Goal: Task Accomplishment & Management: Manage account settings

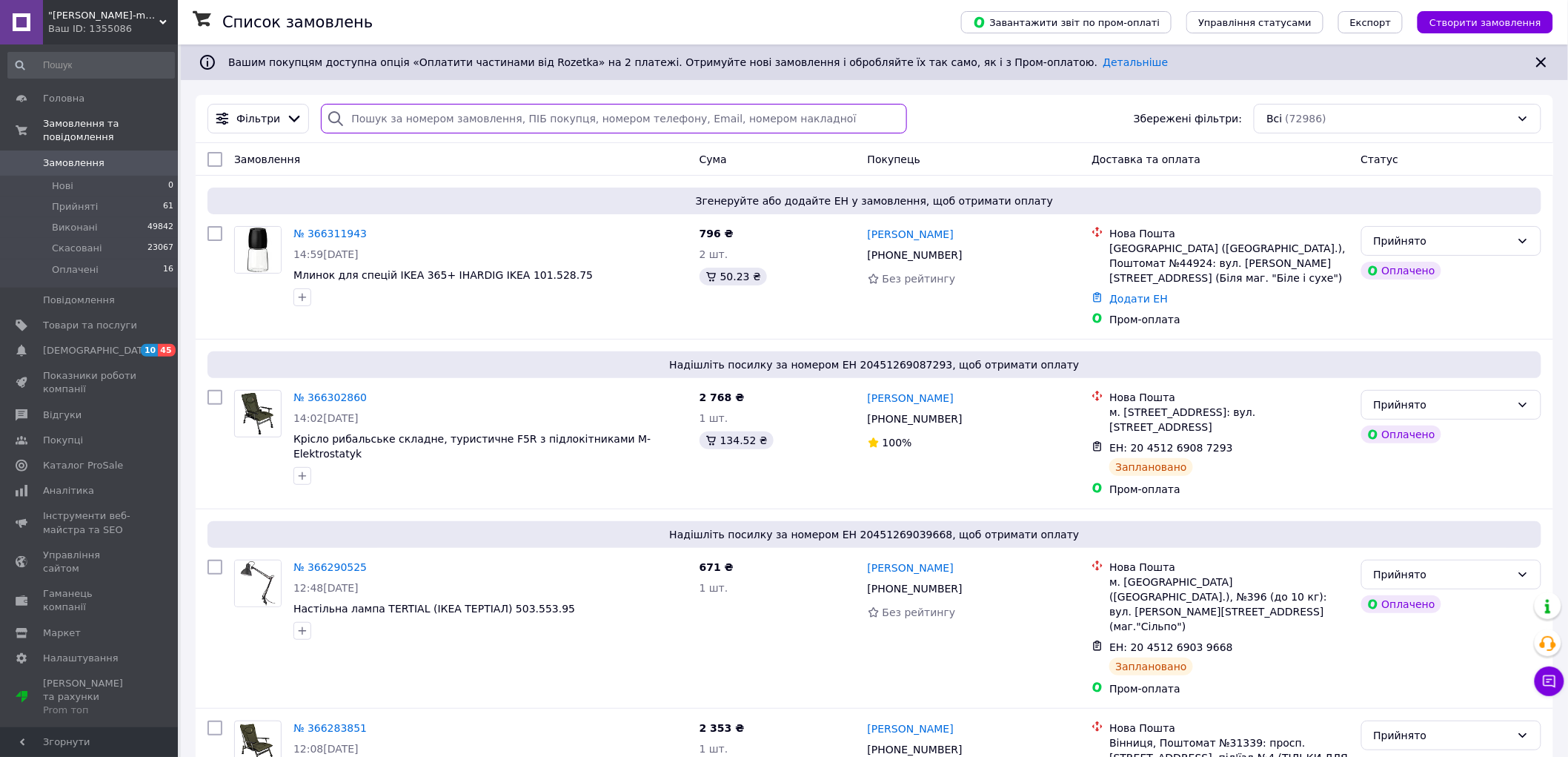
click at [403, 129] on input "search" at bounding box center [614, 118] width 586 height 30
paste input "+380664810078"
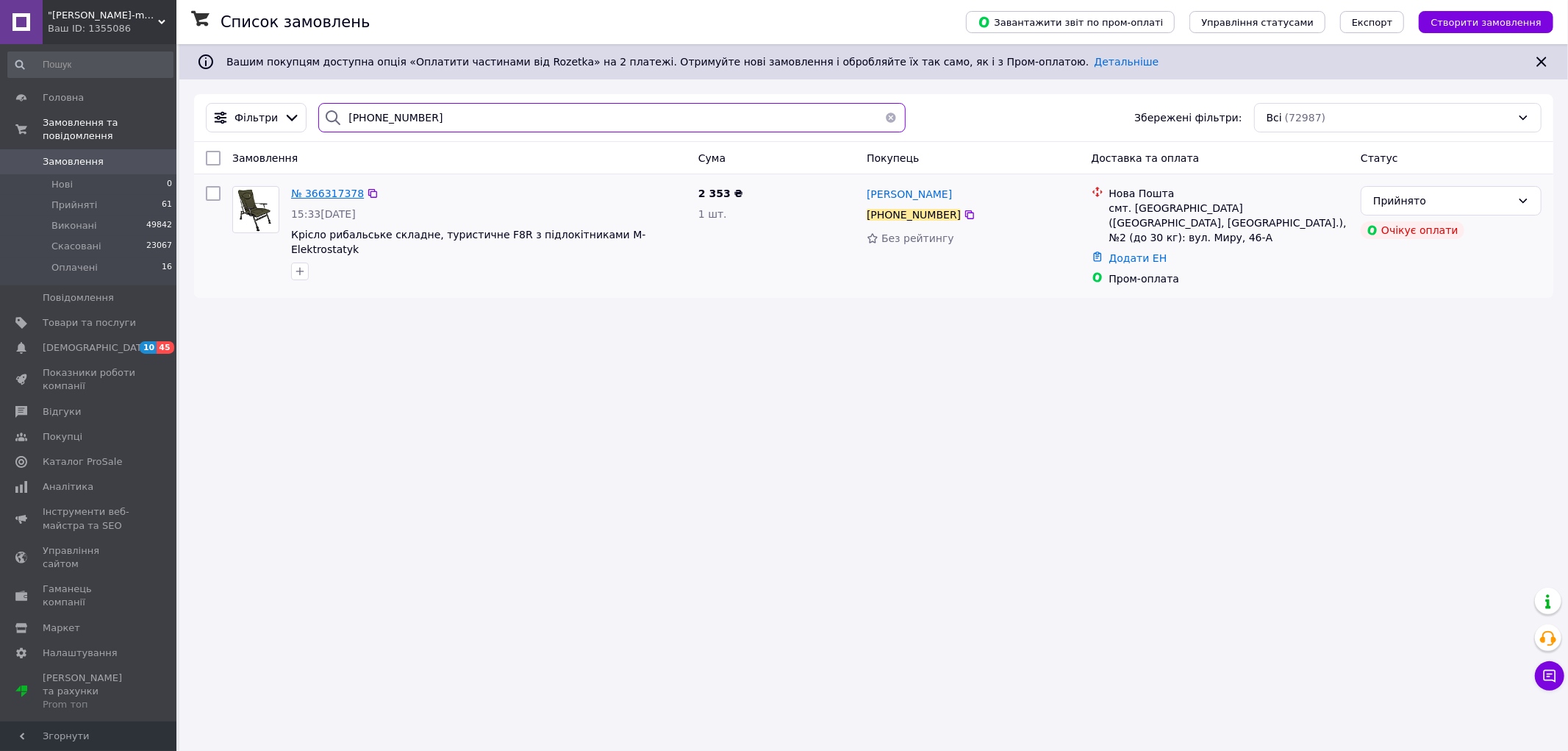
type input "+380664810078"
click at [343, 192] on span "№ 366317378" at bounding box center [327, 194] width 73 height 12
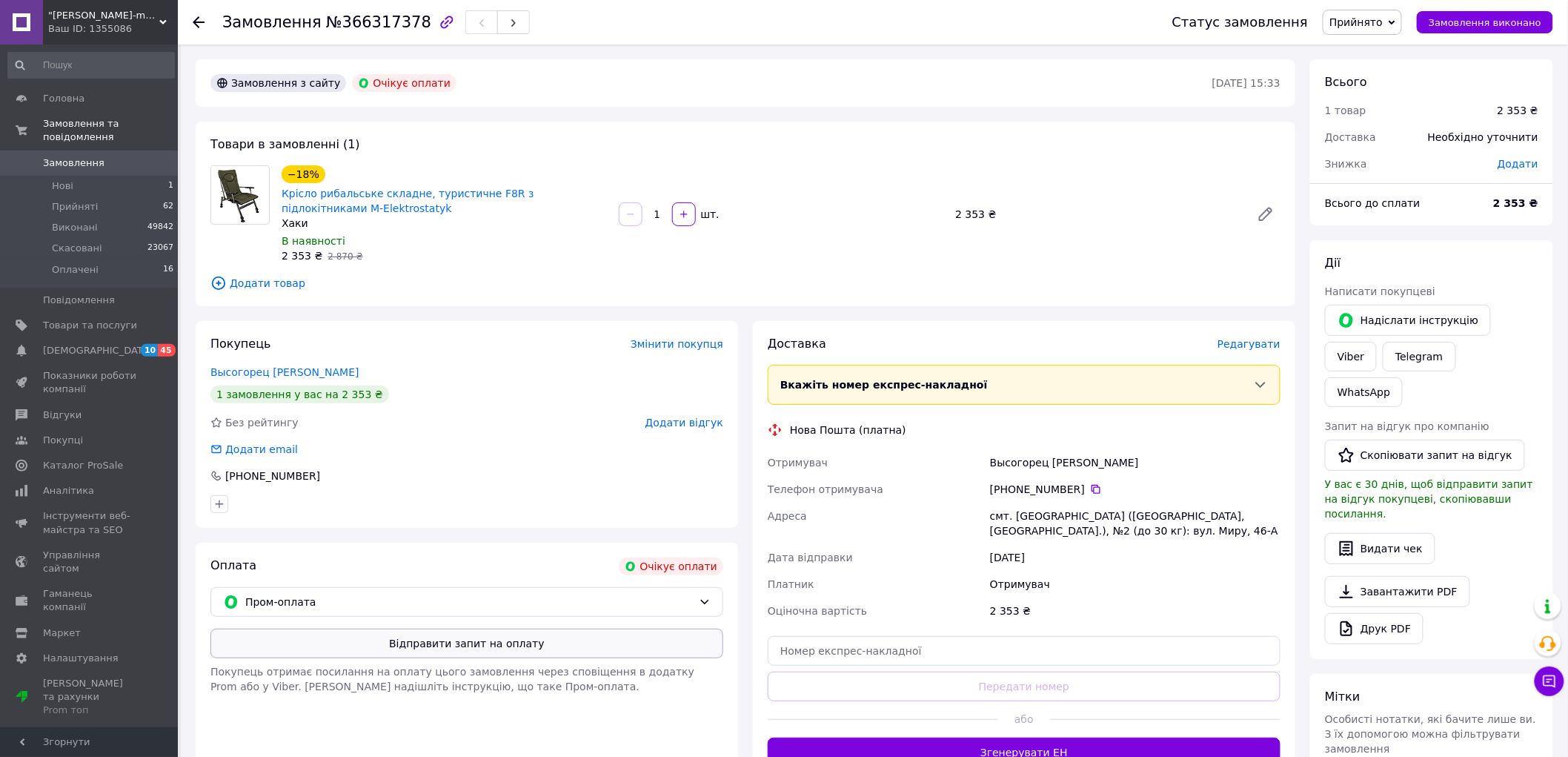
click at [417, 652] on button "Відправити запит на оплату" at bounding box center [467, 643] width 513 height 30
click at [135, 196] on li "Прийняті 62" at bounding box center [91, 206] width 182 height 20
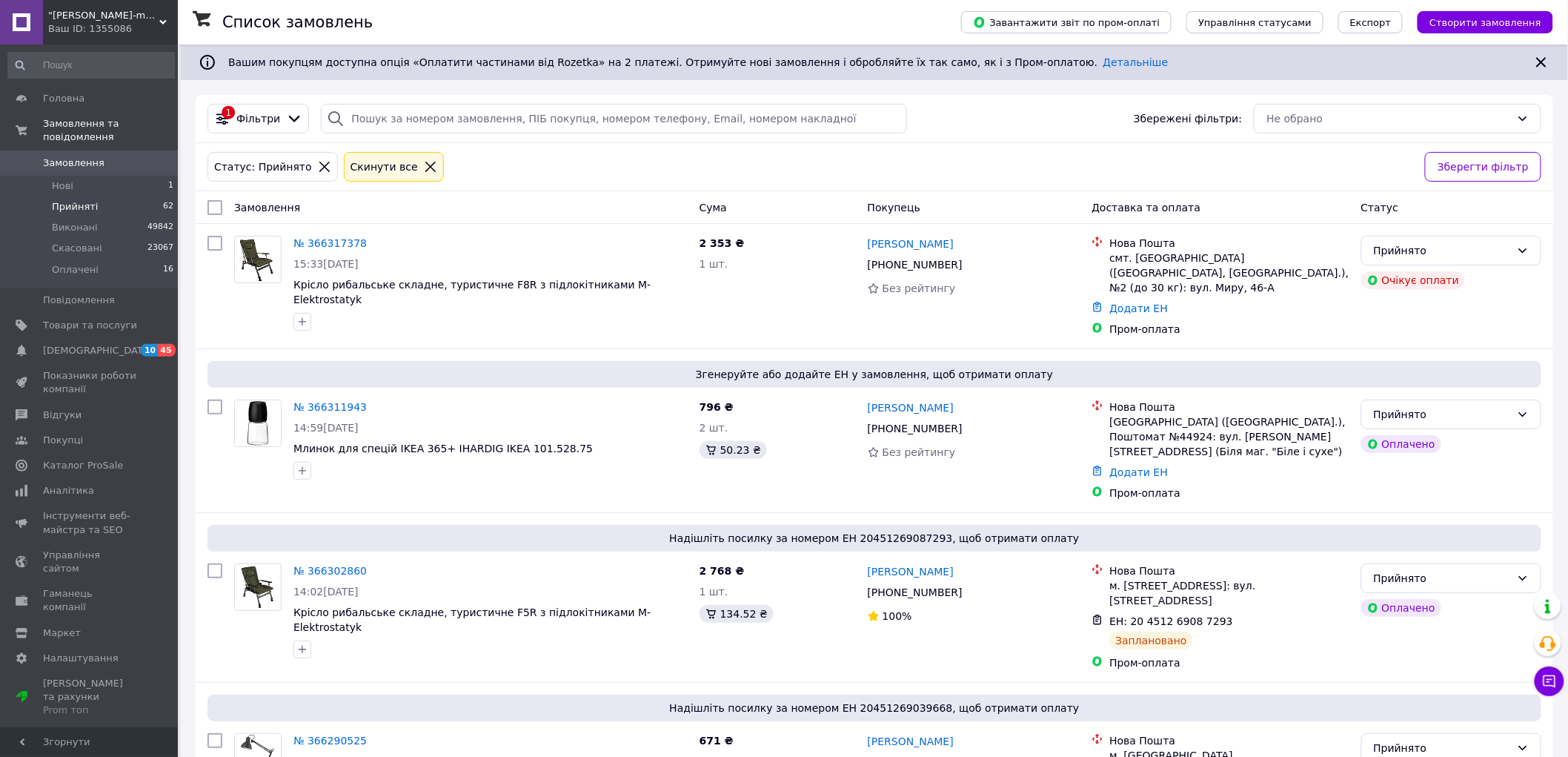
click at [424, 165] on icon at bounding box center [431, 167] width 14 height 14
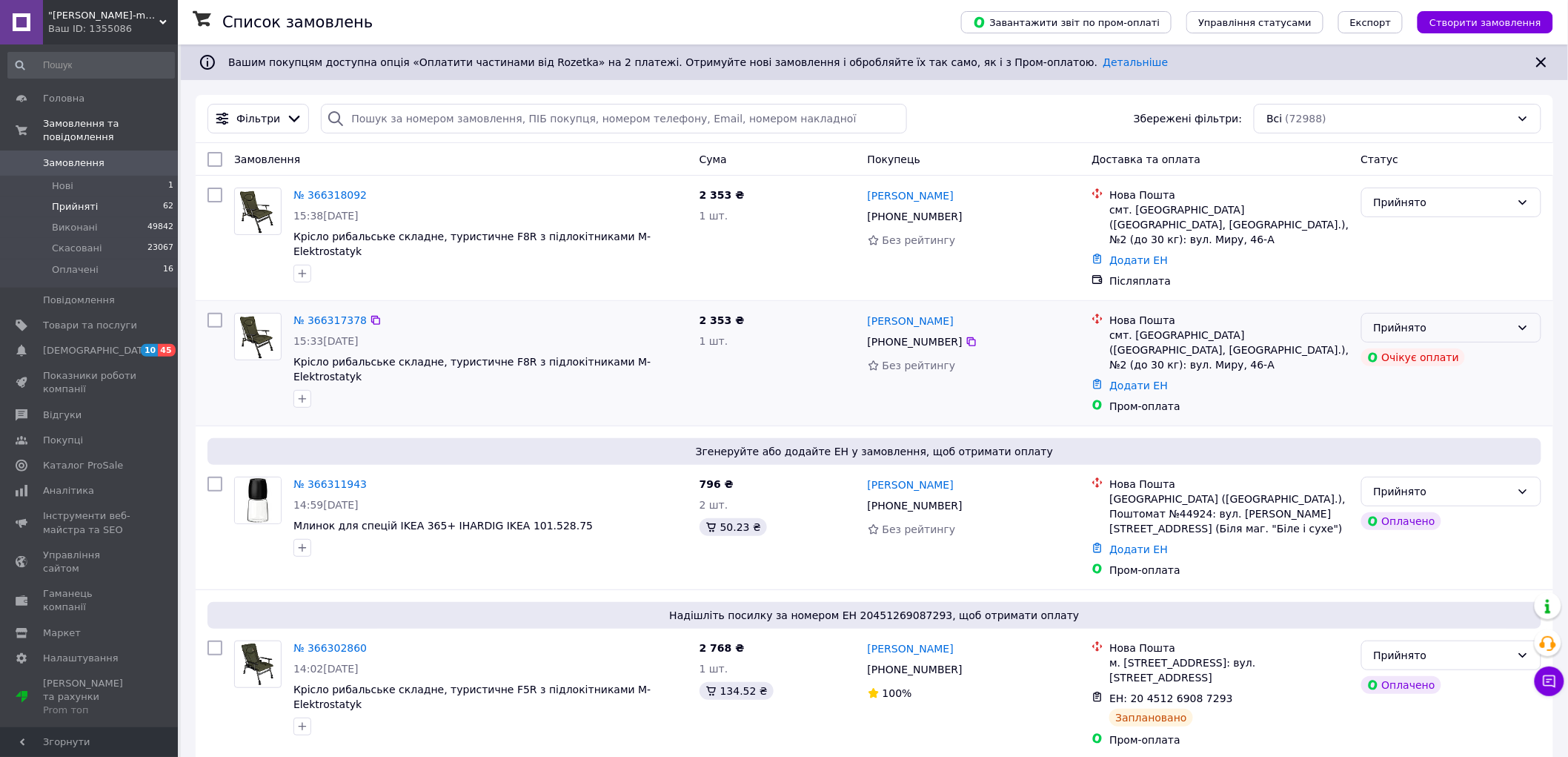
click at [1447, 330] on div "Прийнято" at bounding box center [1442, 327] width 137 height 16
click at [1417, 385] on li "Скасовано" at bounding box center [1452, 387] width 180 height 26
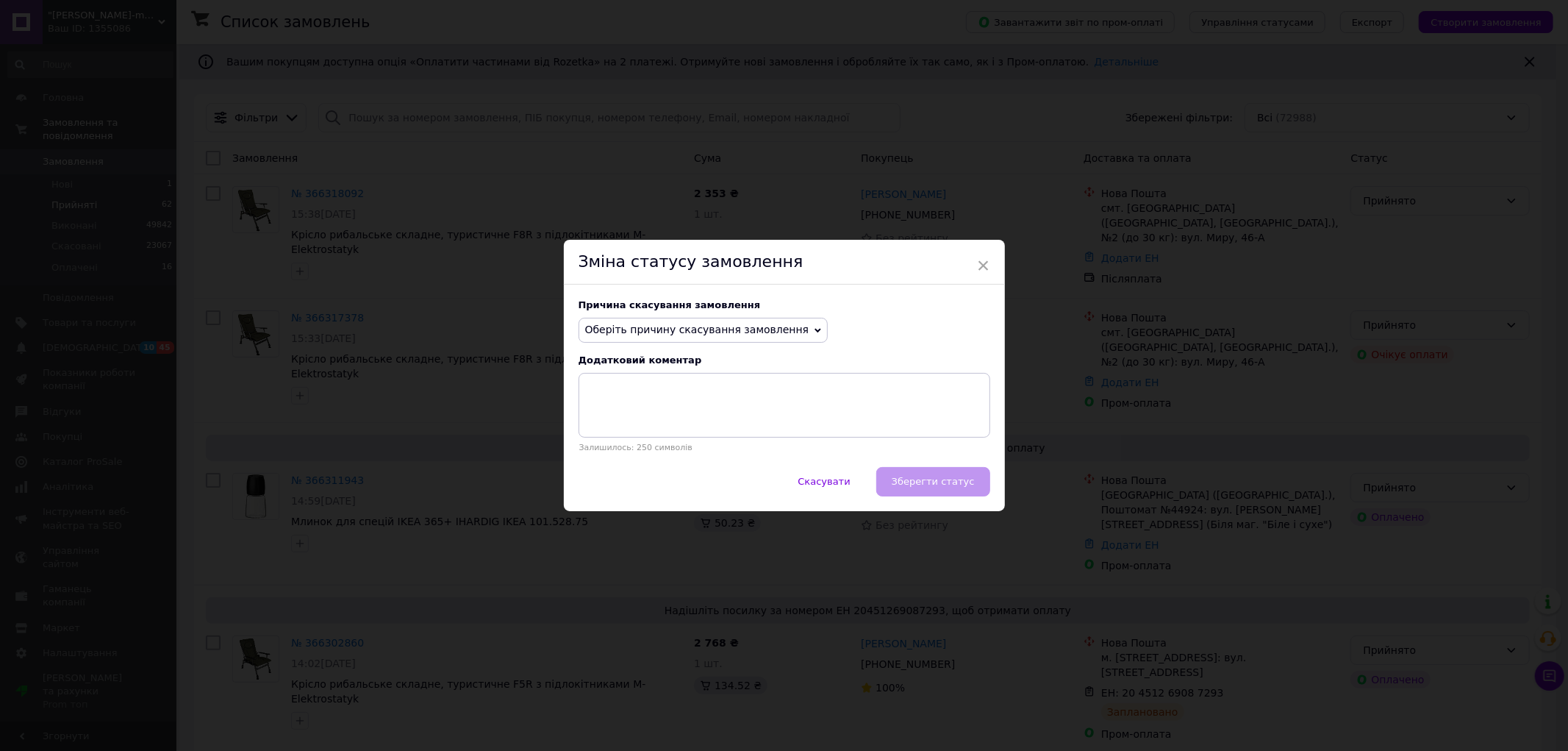
click at [727, 328] on span "Оберіть причину скасування замовлення" at bounding box center [697, 329] width 224 height 12
click at [624, 446] on li "Замовлення-дублікат" at bounding box center [704, 441] width 248 height 20
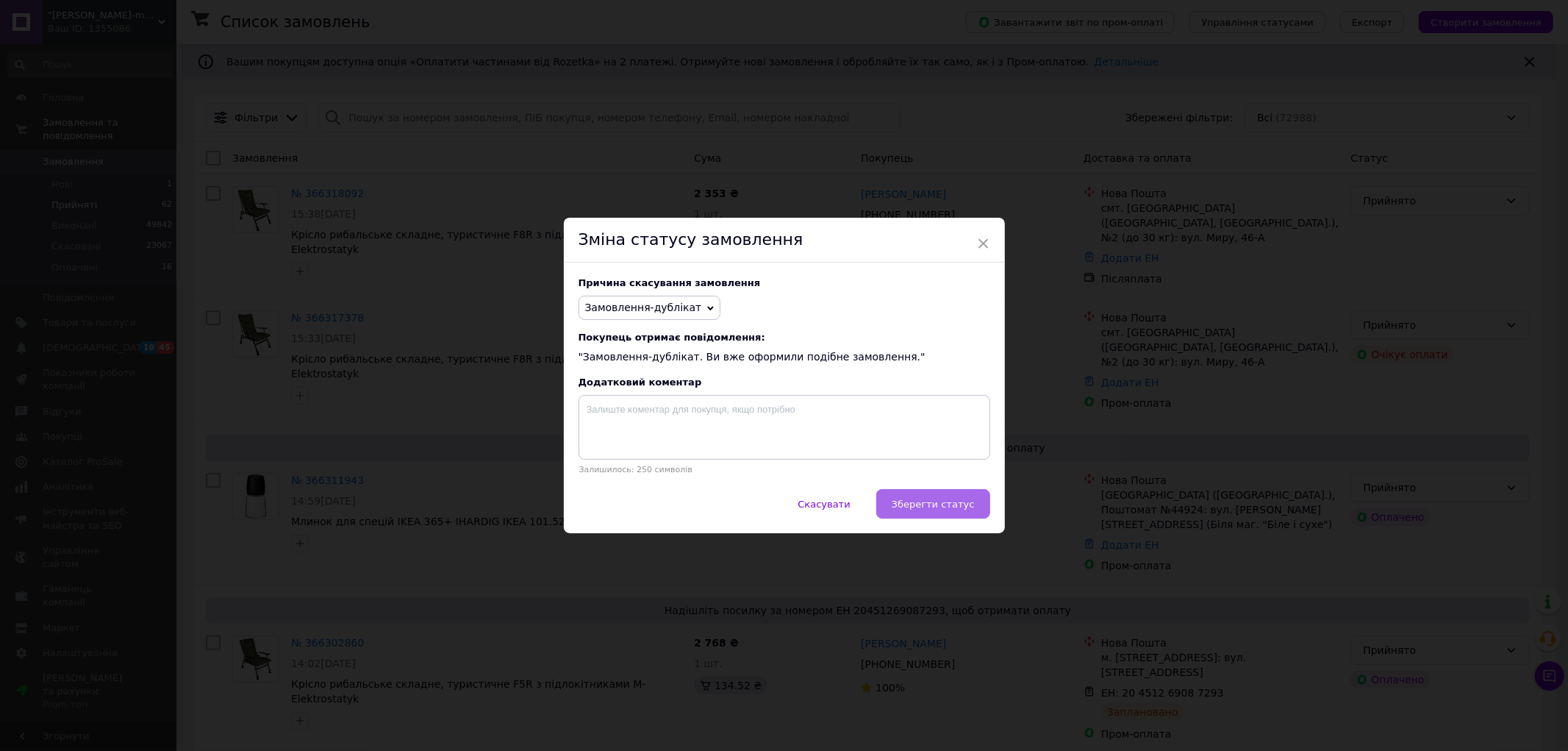
click at [951, 518] on button "Зберегти статус" at bounding box center [933, 504] width 114 height 30
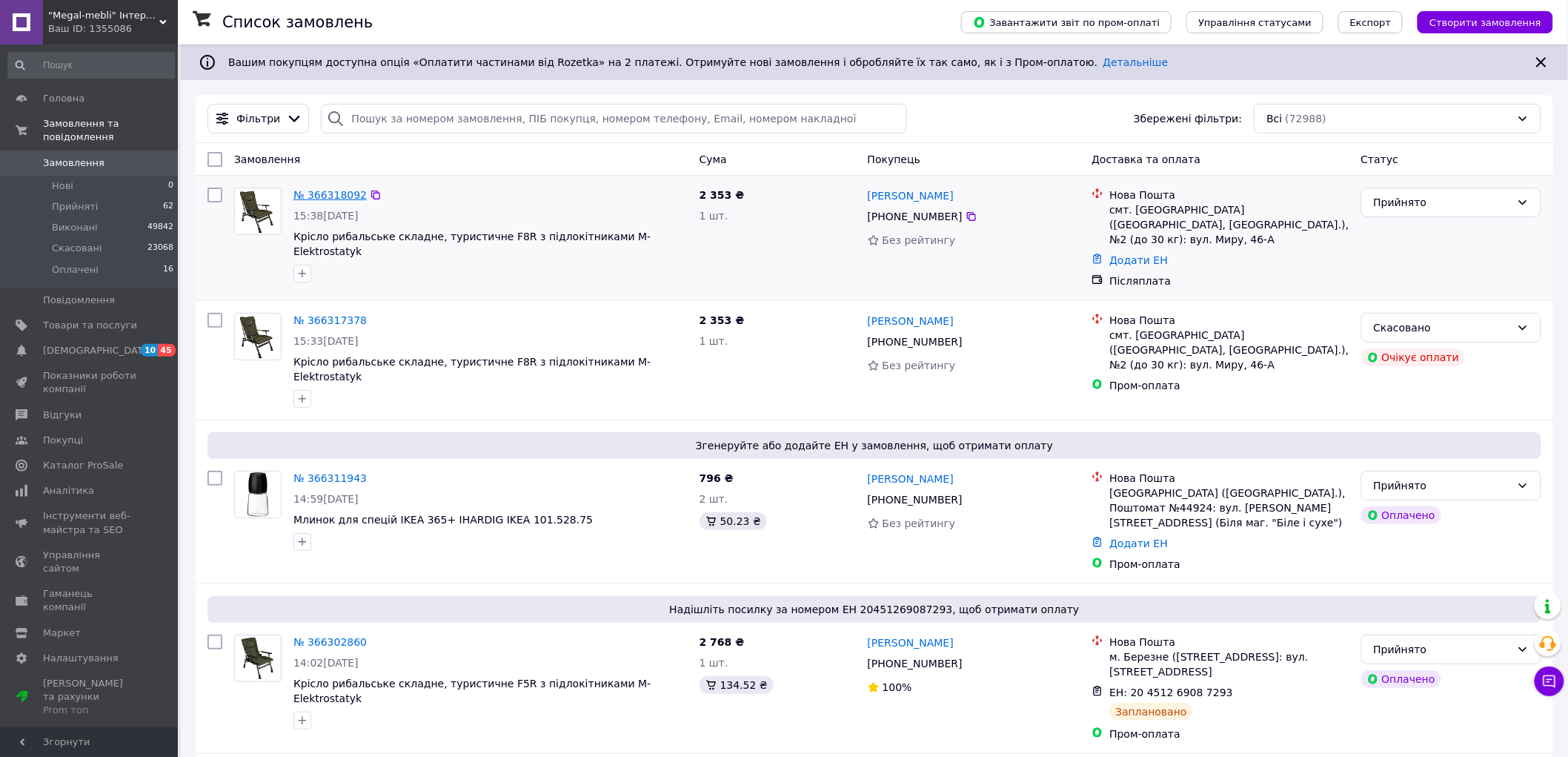
click at [323, 201] on link "№ 366318092" at bounding box center [330, 195] width 74 height 12
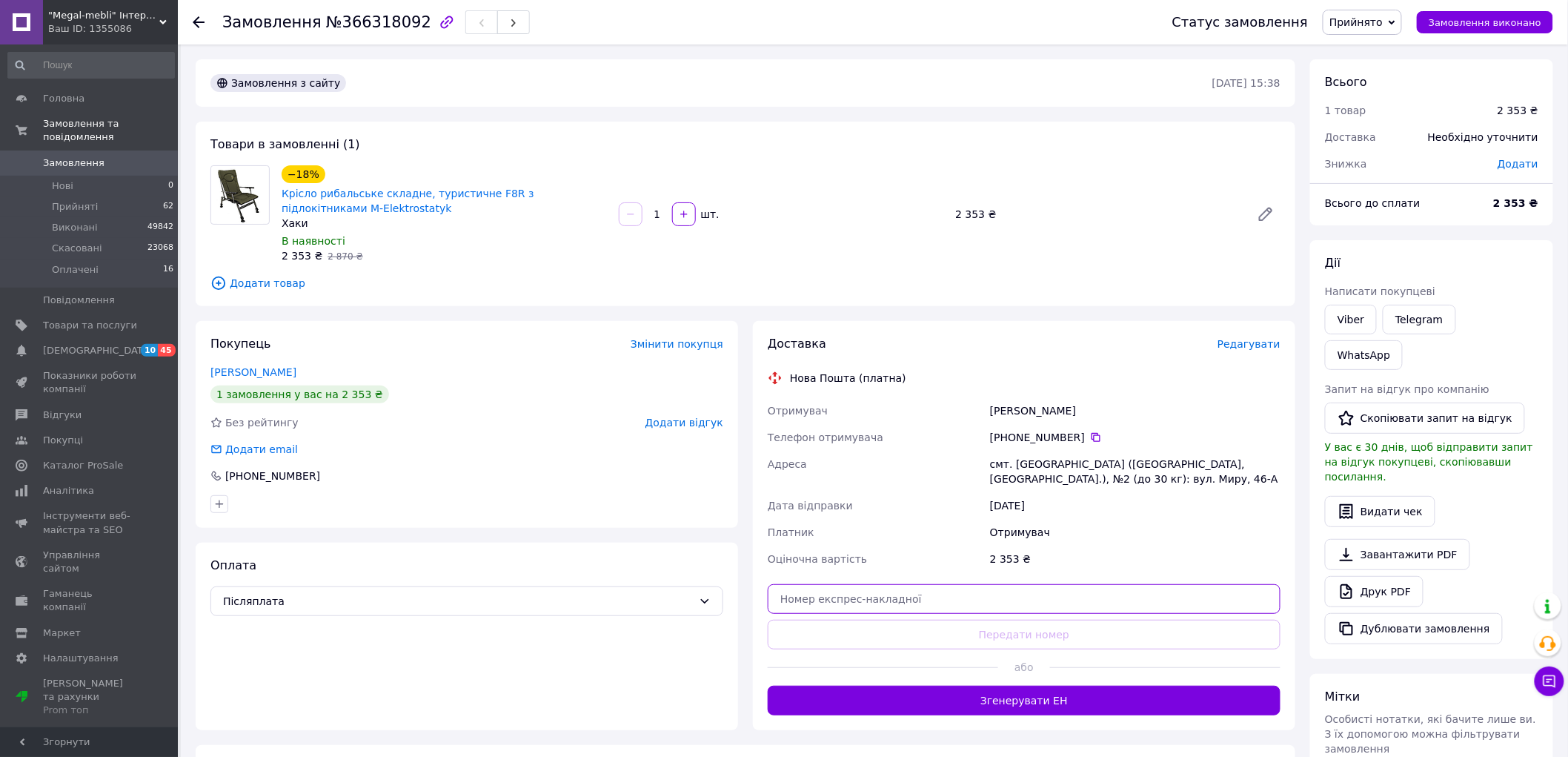
click at [933, 595] on input "text" at bounding box center [1024, 599] width 513 height 30
paste input "20451269146349"
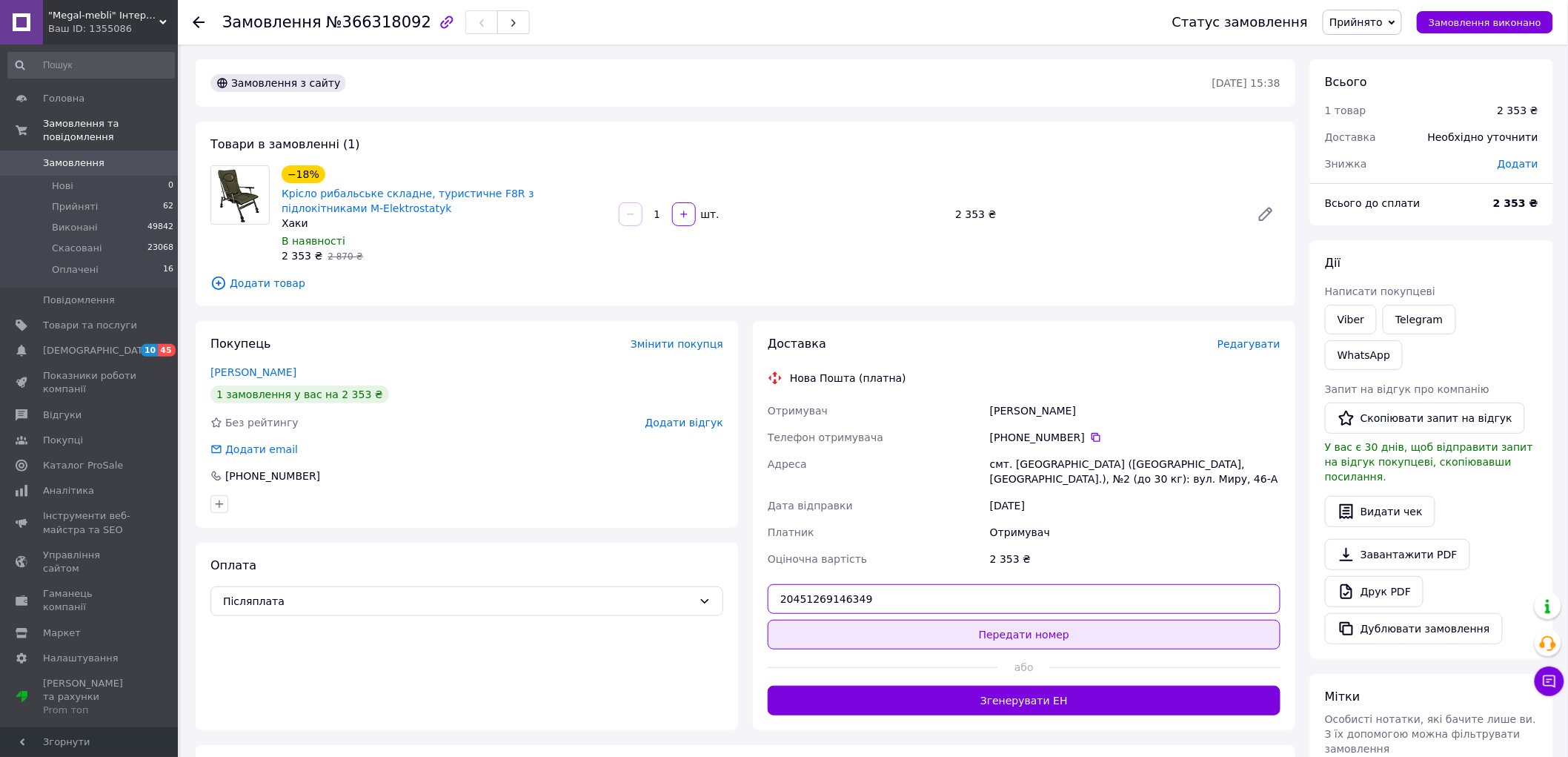
type input "20451269146349"
click at [909, 631] on button "Передати номер" at bounding box center [1024, 634] width 513 height 30
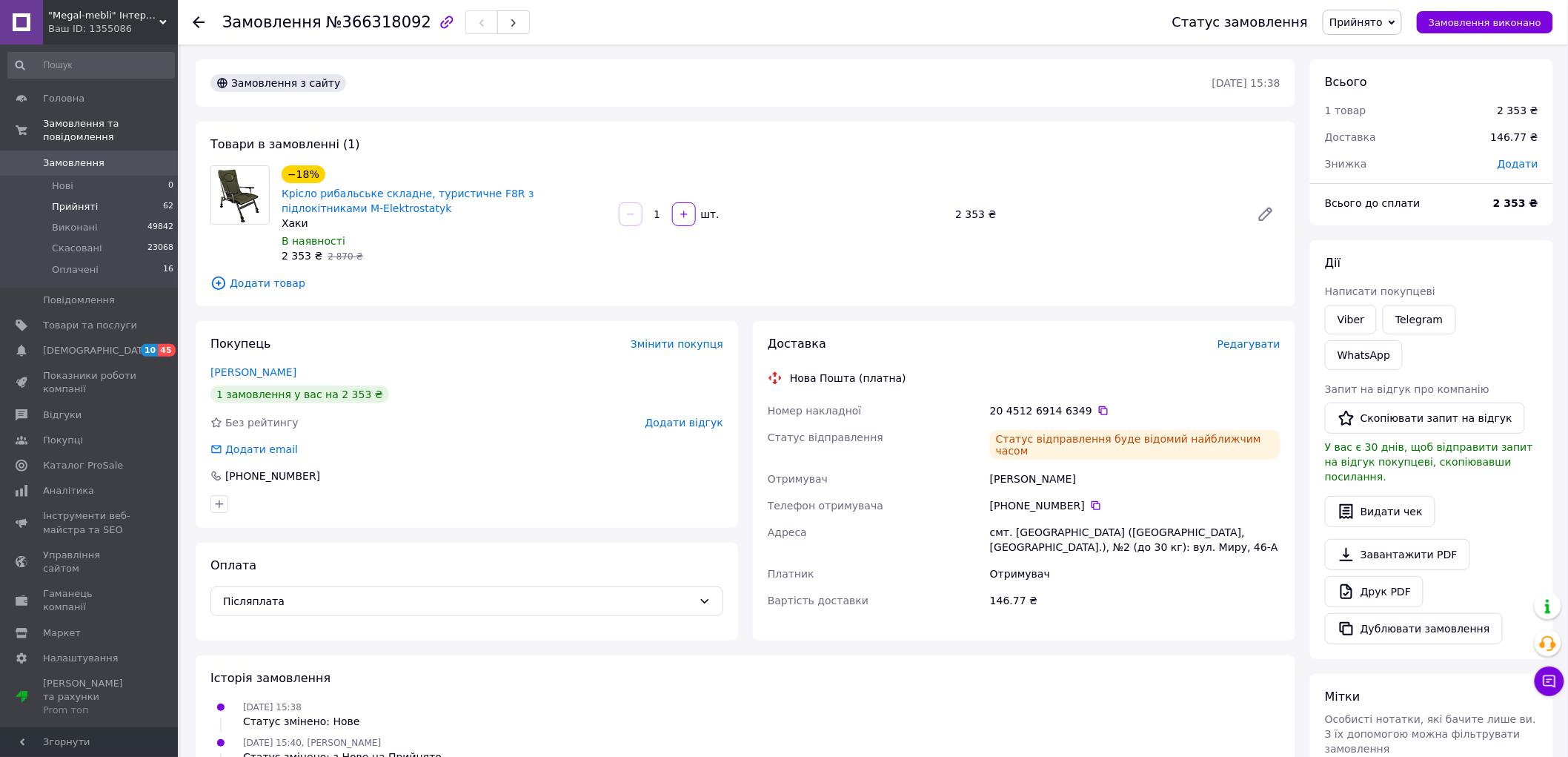
click at [99, 196] on li "Прийняті 62" at bounding box center [91, 206] width 182 height 20
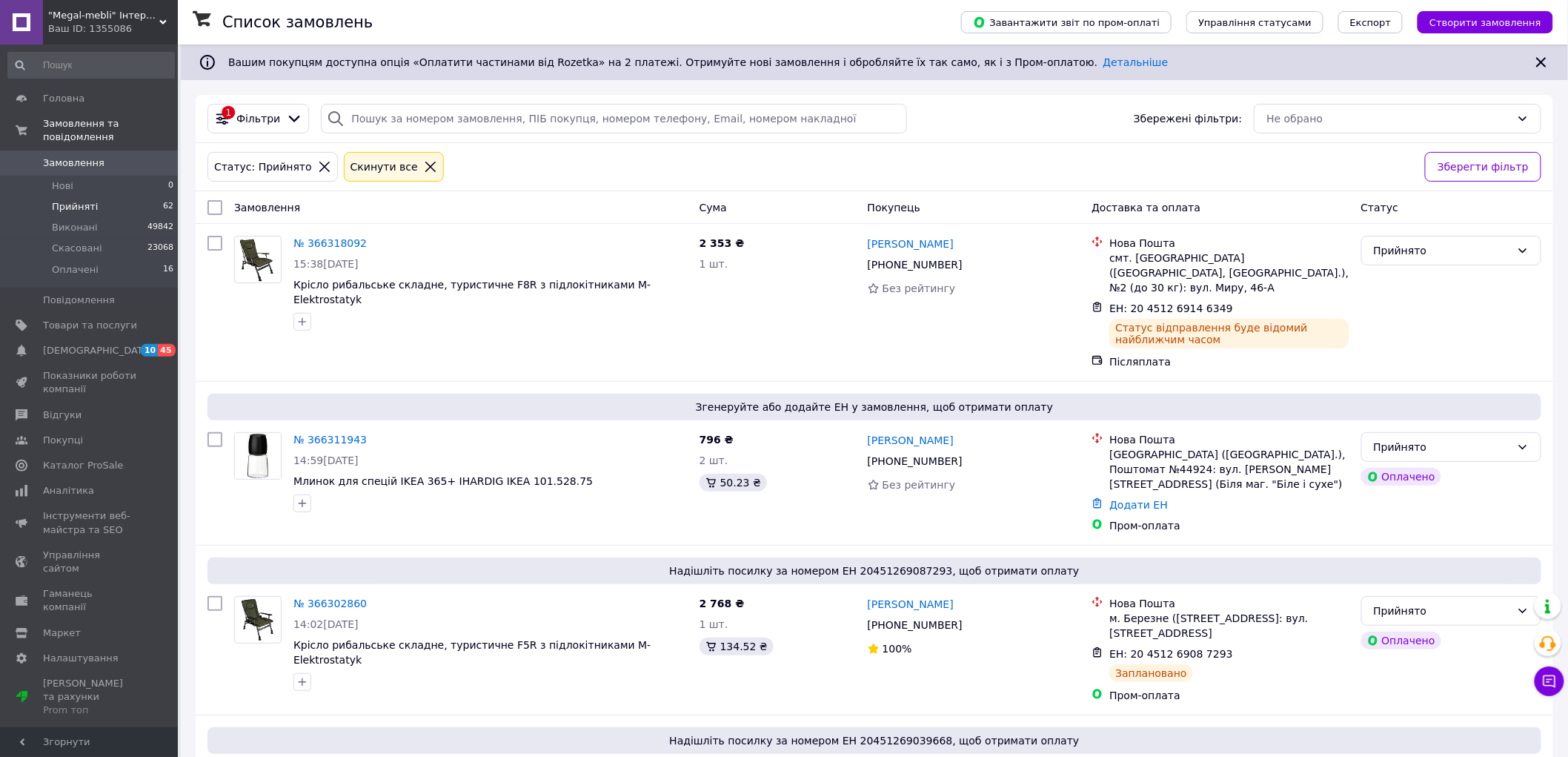
click at [424, 174] on icon at bounding box center [431, 167] width 14 height 14
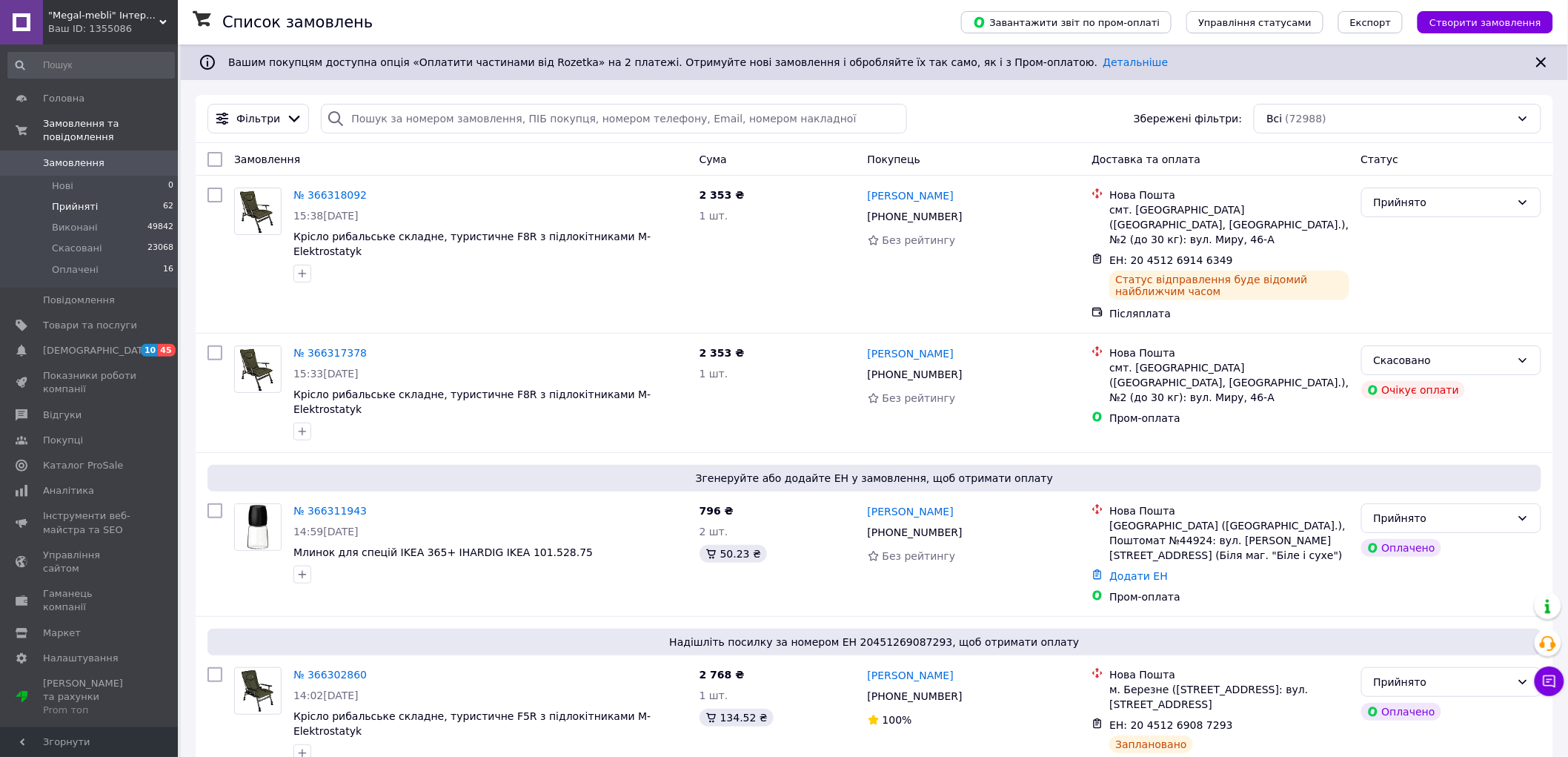
drag, startPoint x: 1042, startPoint y: 219, endPoint x: 936, endPoint y: 43, distance: 205.5
click at [1042, 217] on div "[PHONE_NUMBER]" at bounding box center [974, 216] width 215 height 17
